Goal: Transaction & Acquisition: Purchase product/service

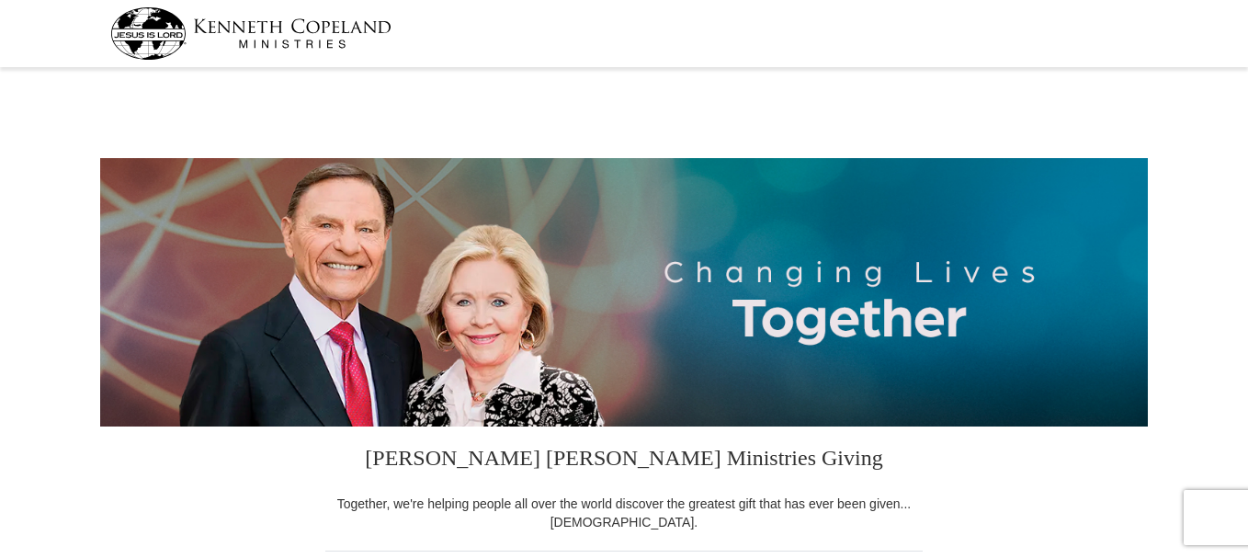
select select "NV"
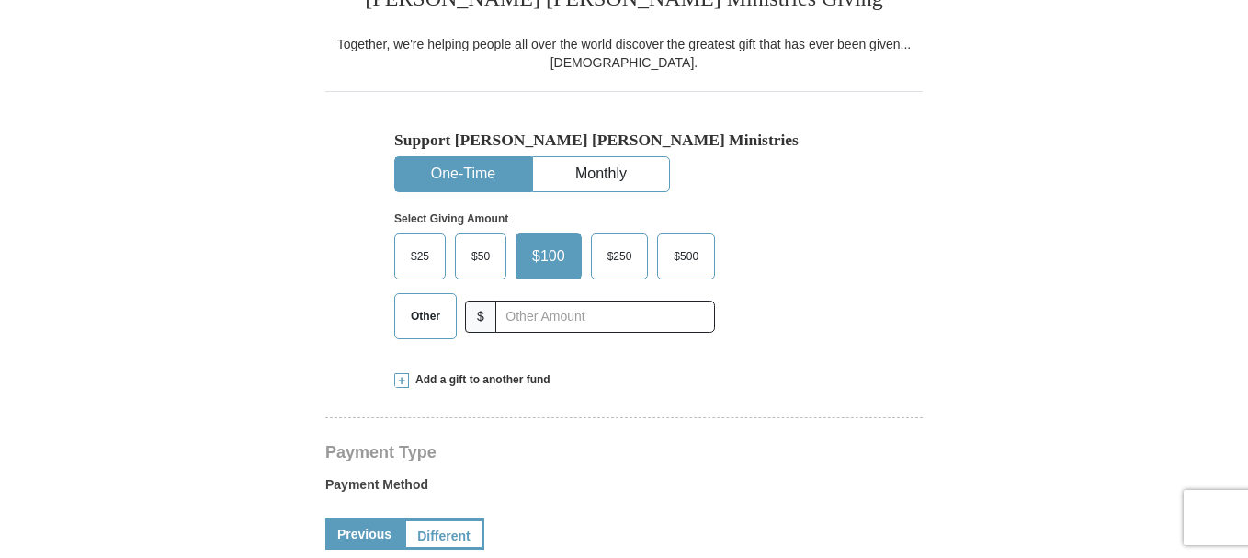
click at [428, 310] on span "Other" at bounding box center [426, 316] width 48 height 28
click at [0, 0] on input "Other" at bounding box center [0, 0] width 0 height 0
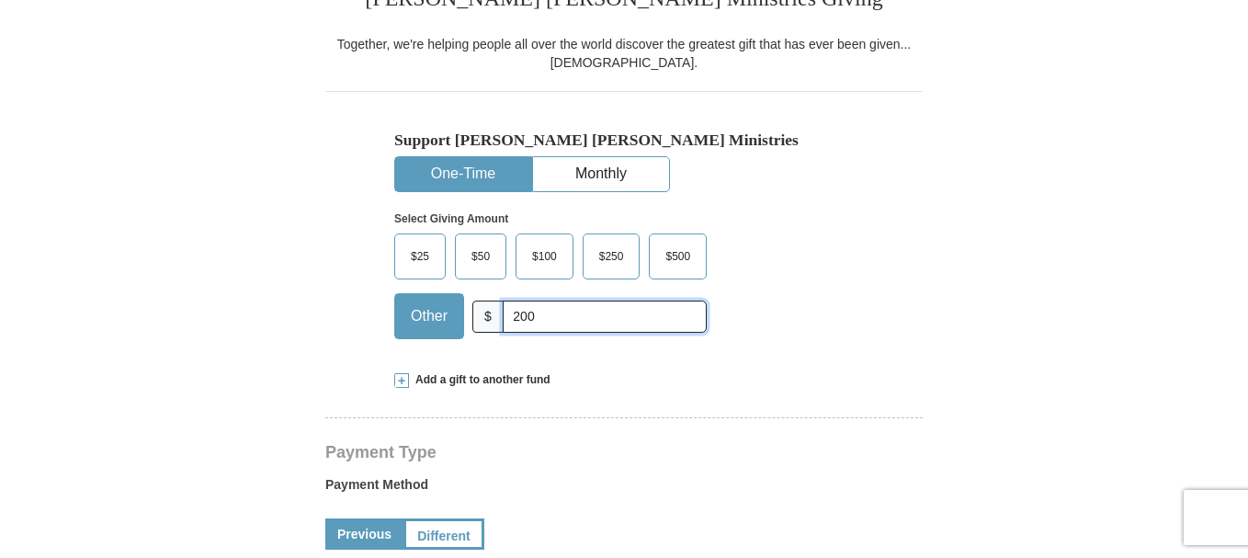
type input "200.00"
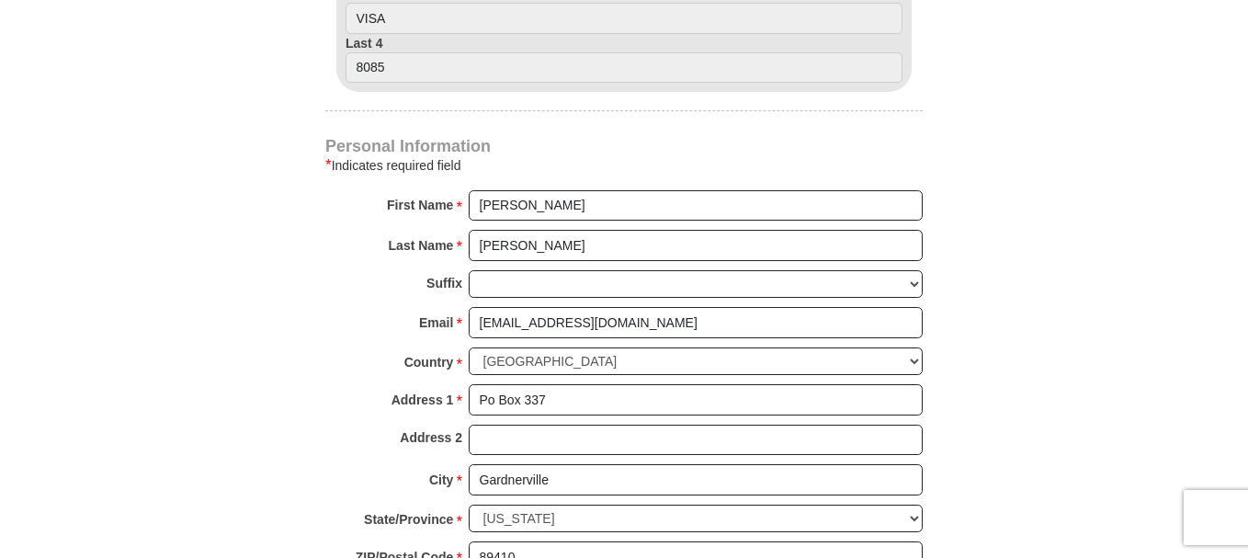
scroll to position [1103, 0]
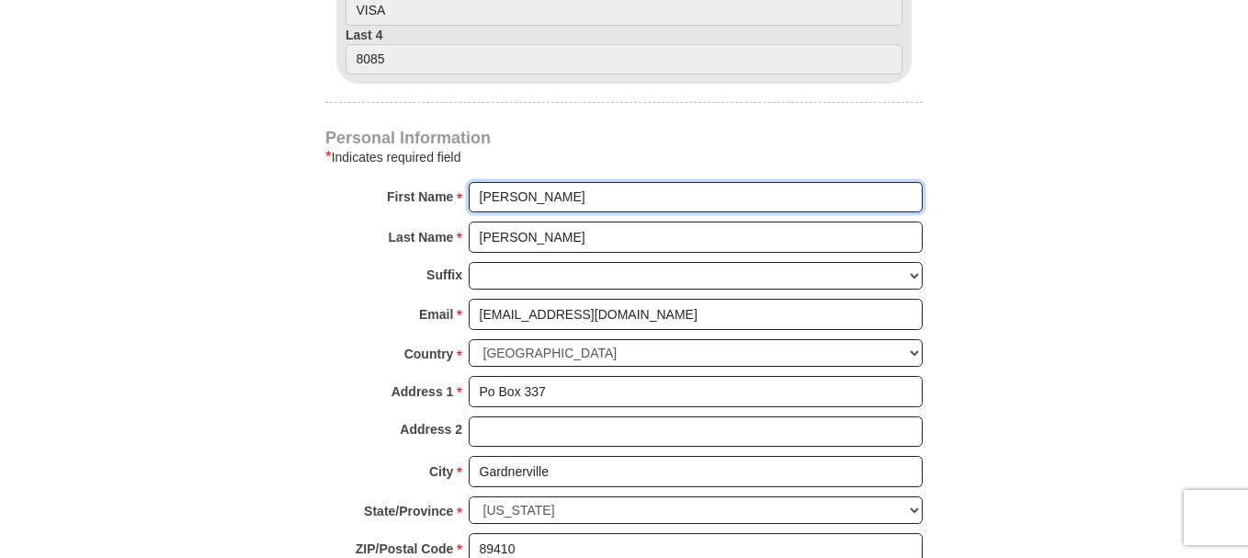
click at [520, 197] on input "[PERSON_NAME]" at bounding box center [696, 197] width 454 height 31
type input "[PERSON_NAME] and [PERSON_NAME]"
click at [347, 259] on div "Last Name * [PERSON_NAME] Please enter Last Name" at bounding box center [623, 242] width 597 height 40
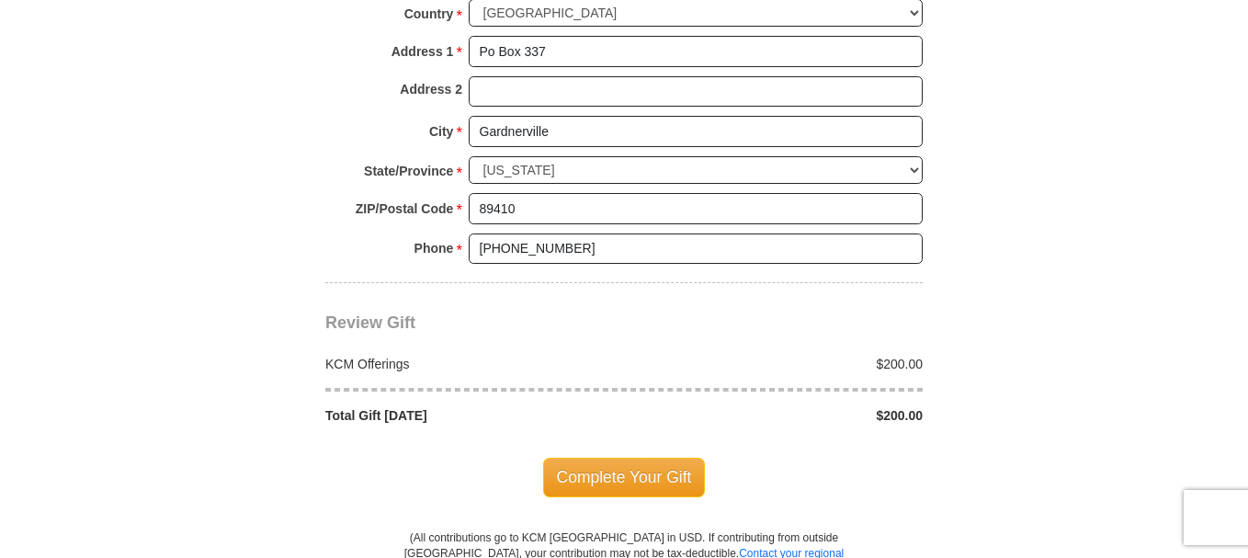
scroll to position [1654, 0]
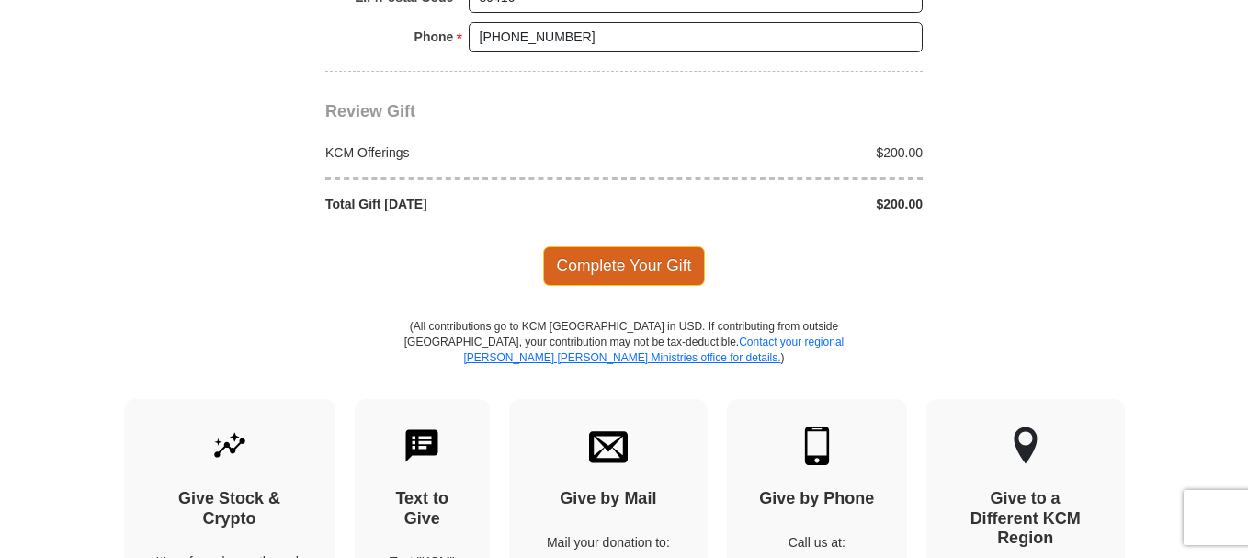
click at [603, 266] on span "Complete Your Gift" at bounding box center [624, 265] width 163 height 39
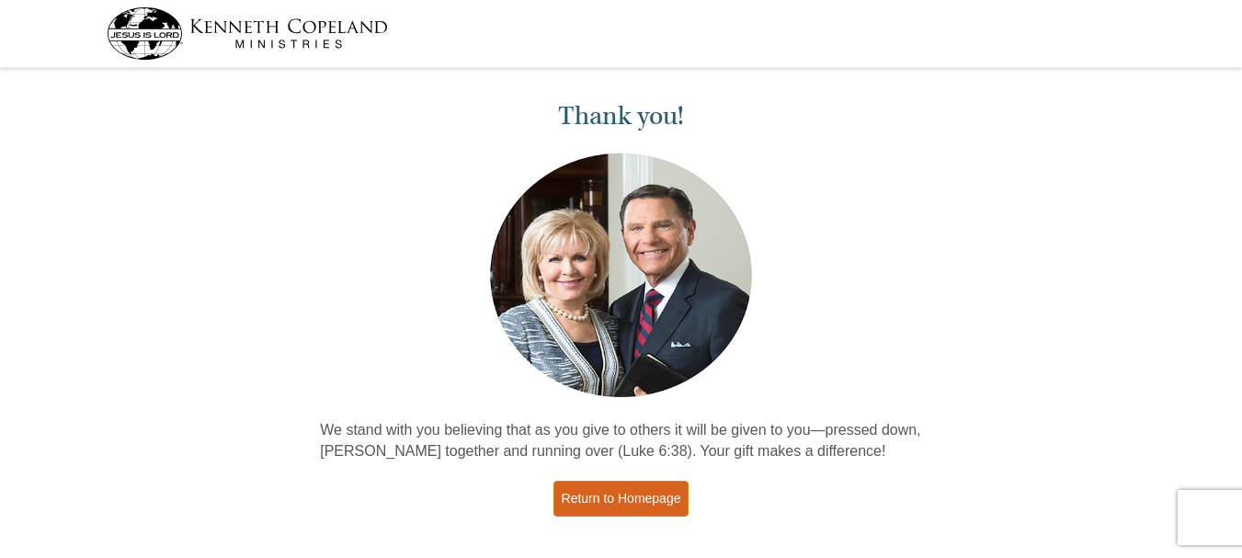
click at [591, 496] on link "Return to Homepage" at bounding box center [621, 499] width 136 height 36
